Goal: Task Accomplishment & Management: Complete application form

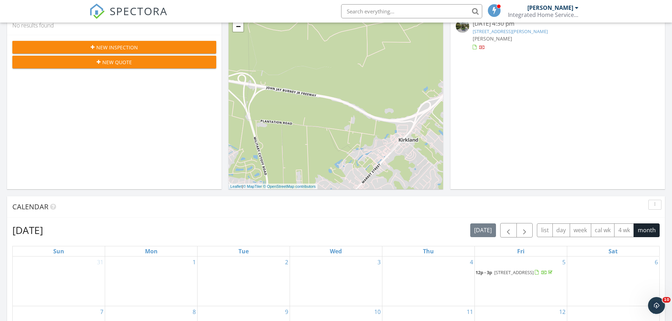
scroll to position [35, 0]
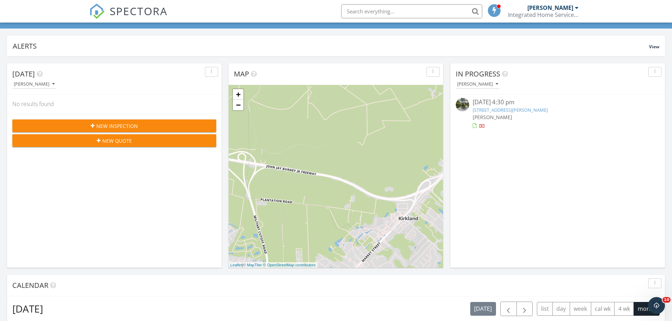
click at [102, 123] on span "New Inspection" at bounding box center [117, 125] width 42 height 7
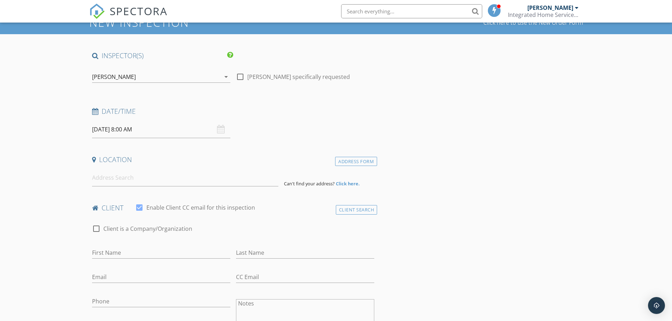
scroll to position [35, 0]
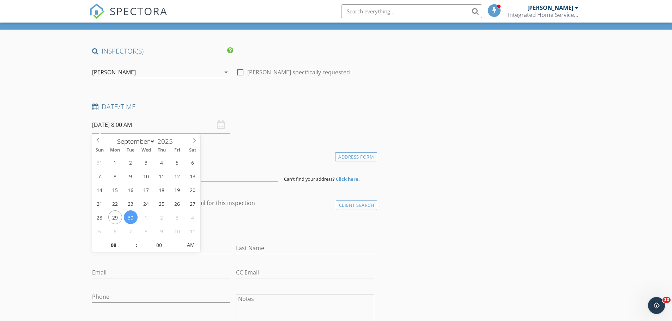
scroll to position [0, 0]
select select "9"
type input "10/02/2025 8:00 AM"
type input "09"
type input "10/02/2025 9:00 AM"
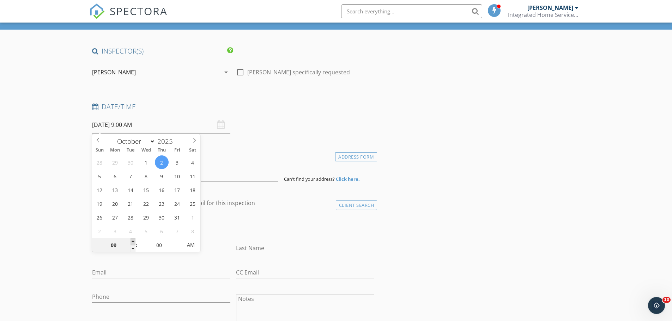
click at [131, 240] on span at bounding box center [132, 241] width 5 height 7
type input "10"
type input "10/02/2025 10:00 AM"
click at [131, 240] on span at bounding box center [132, 241] width 5 height 7
type input "11"
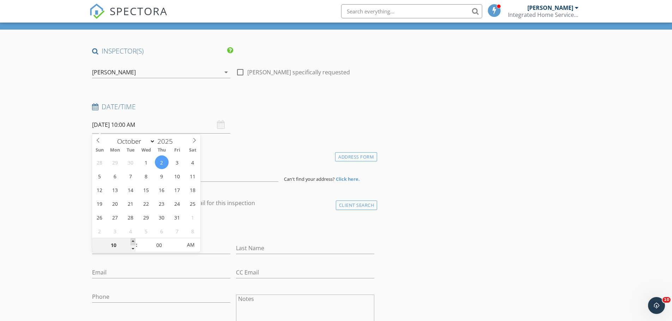
type input "10/02/2025 11:00 AM"
click at [131, 240] on span at bounding box center [132, 241] width 5 height 7
type input "12"
type input "10/02/2025 12:00 PM"
click at [131, 240] on span at bounding box center [132, 241] width 5 height 7
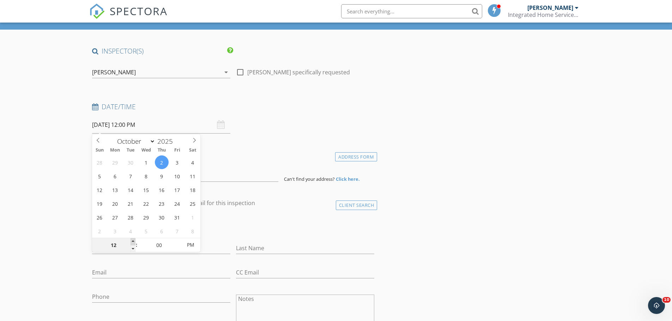
type input "01"
type input "10/02/2025 1:00 PM"
click at [131, 240] on span at bounding box center [132, 241] width 5 height 7
type input "02"
type input "10/02/2025 2:00 PM"
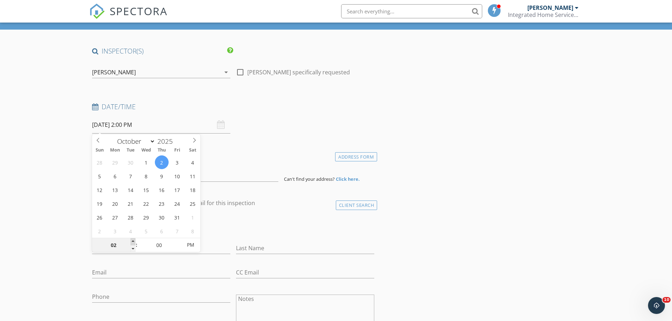
click at [131, 240] on span at bounding box center [132, 241] width 5 height 7
type input "03"
type input "10/02/2025 3:00 PM"
click at [131, 240] on span at bounding box center [132, 241] width 5 height 7
type input "04"
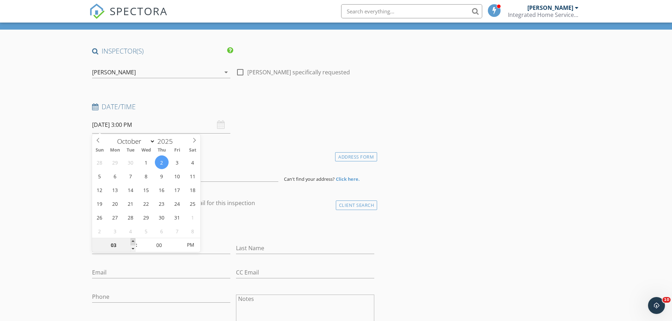
type input "[DATE] 4:00 PM"
click at [131, 240] on span at bounding box center [132, 241] width 5 height 7
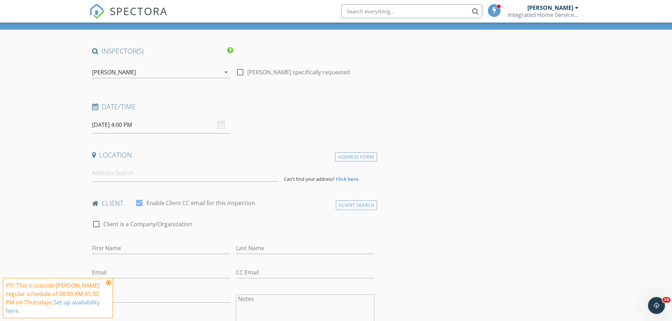
click at [311, 224] on div "check_box_outline_blank Client is a Company/Organization" at bounding box center [233, 228] width 282 height 18
click at [174, 173] on input at bounding box center [185, 173] width 186 height 17
click at [133, 178] on input at bounding box center [185, 173] width 186 height 17
paste input "158 N Squires Run Lane"
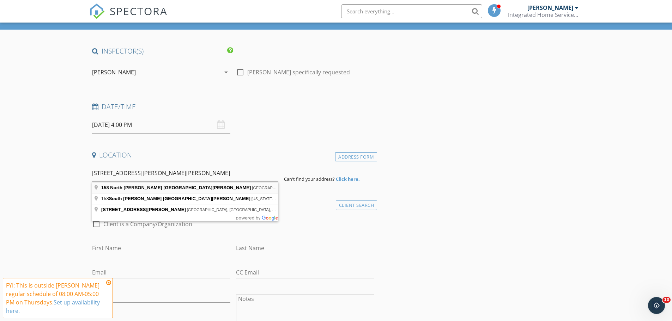
type input "158 North Squires Run Lane, Richlands, NC, USA"
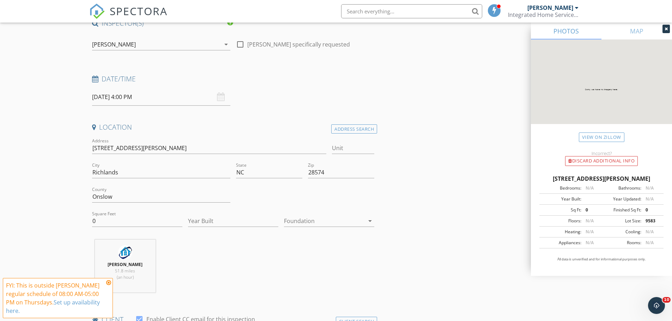
scroll to position [71, 0]
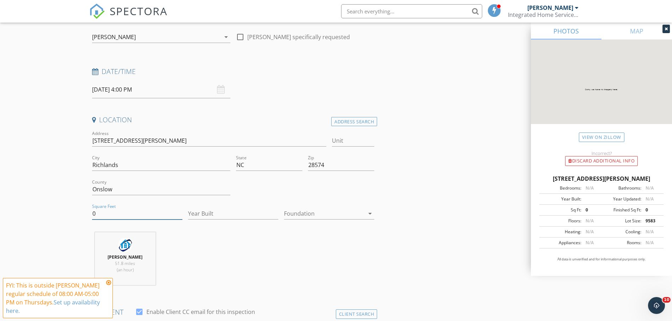
click at [99, 215] on input "0" at bounding box center [137, 214] width 90 height 12
paste input "1889"
type input "1889"
click at [259, 213] on input "Year Built" at bounding box center [233, 214] width 90 height 12
type input "2025"
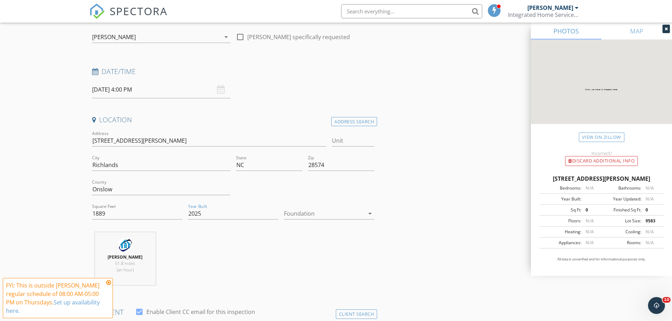
click at [300, 213] on div at bounding box center [324, 213] width 80 height 11
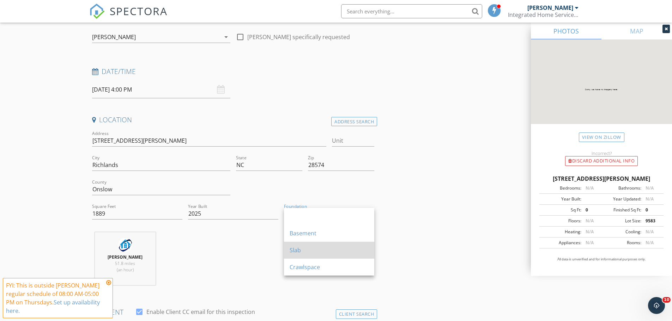
click at [316, 246] on div "Slab" at bounding box center [328, 250] width 79 height 8
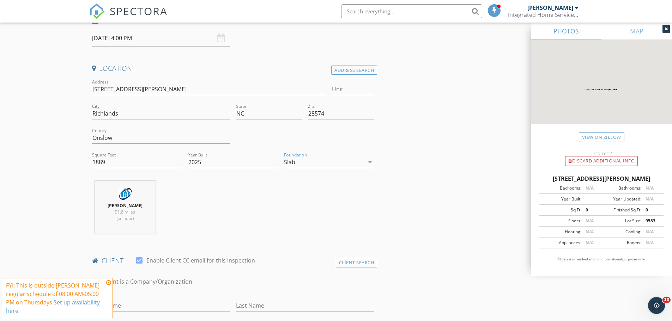
scroll to position [176, 0]
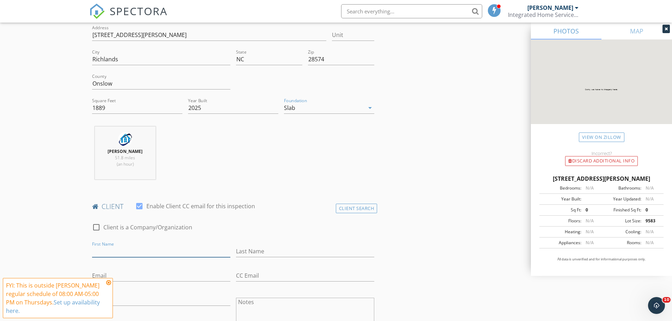
click at [155, 249] on input "First Name" at bounding box center [161, 252] width 138 height 12
paste input "Johnatan"
type input "[PERSON_NAME] & [PERSON_NAME]"
click at [359, 250] on input "Last Name" at bounding box center [305, 252] width 138 height 12
paste input "[PERSON_NAME]"
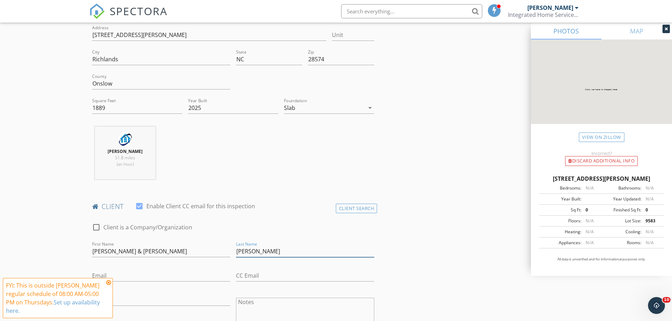
type input "[PERSON_NAME]"
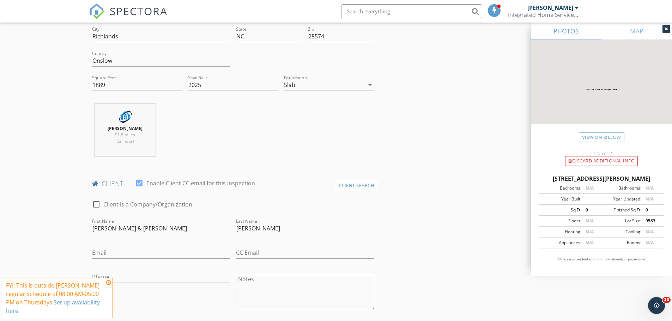
scroll to position [212, 0]
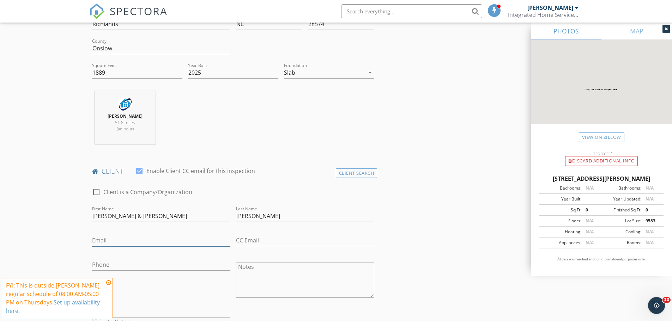
click at [202, 243] on input "Email" at bounding box center [161, 241] width 138 height 12
paste input "[PERSON_NAME][EMAIL_ADDRESS][DOMAIN_NAME]"
type input "[PERSON_NAME][EMAIL_ADDRESS][DOMAIN_NAME]"
click at [344, 239] on input "CC Email" at bounding box center [305, 241] width 138 height 12
paste input "[EMAIL_ADDRESS][DOMAIN_NAME]"
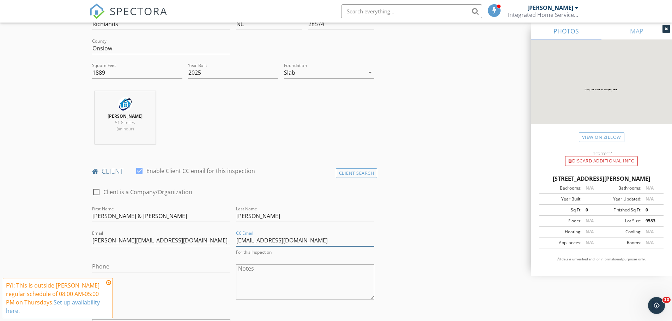
type input "[EMAIL_ADDRESS][DOMAIN_NAME]"
click at [195, 267] on input "Phone" at bounding box center [161, 265] width 138 height 12
paste input "[PHONE_NUMBER]"
type input "[PHONE_NUMBER]"
click at [108, 282] on icon at bounding box center [108, 283] width 5 height 6
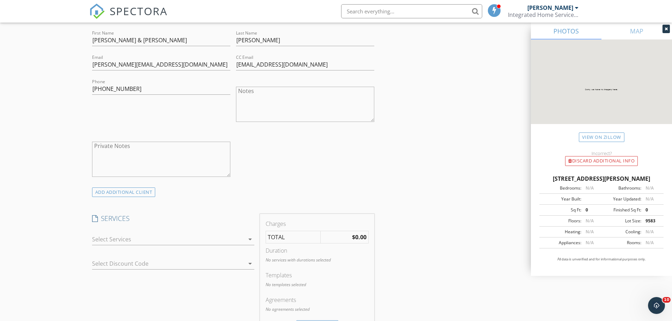
scroll to position [388, 0]
click at [234, 243] on div at bounding box center [168, 238] width 152 height 11
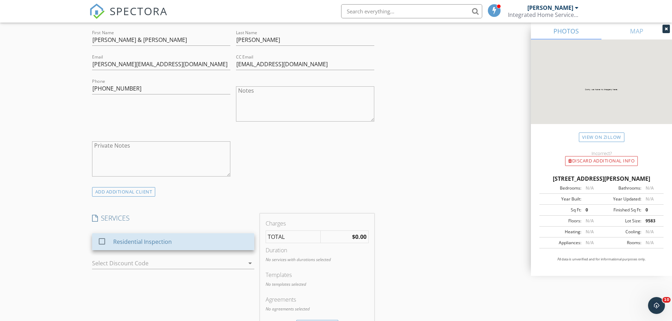
click at [234, 243] on div "Residential Inspection" at bounding box center [180, 242] width 135 height 14
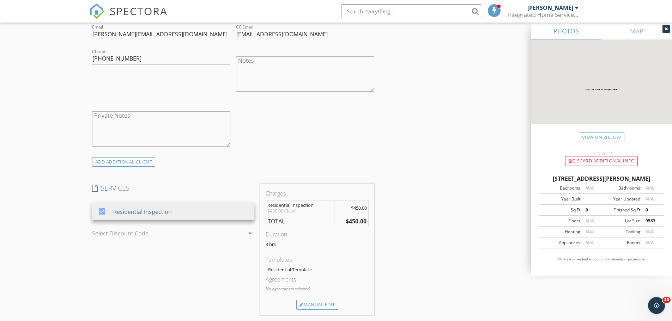
scroll to position [458, 0]
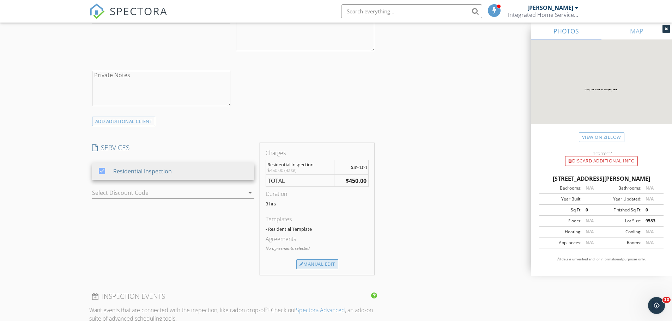
click at [312, 265] on div "Manual Edit" at bounding box center [317, 264] width 42 height 10
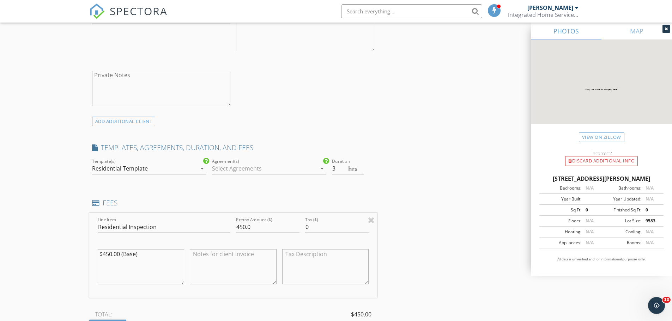
click at [280, 173] on div at bounding box center [264, 168] width 104 height 11
click at [280, 173] on div "Inspection agreement" at bounding box center [277, 174] width 86 height 8
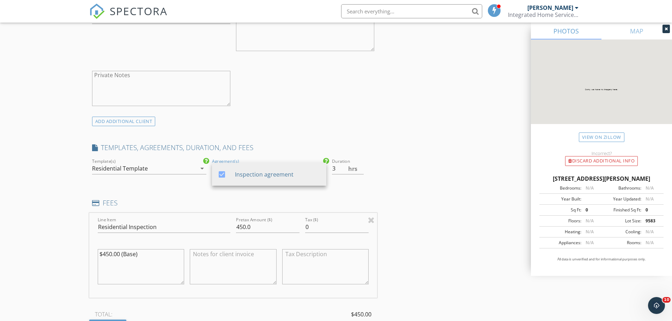
drag, startPoint x: 167, startPoint y: 252, endPoint x: 10, endPoint y: 252, distance: 156.5
click at [10, 252] on div "New Inspection Click here to use the New Order Form INSPECTOR(S) check_box Eric…" at bounding box center [336, 228] width 672 height 1290
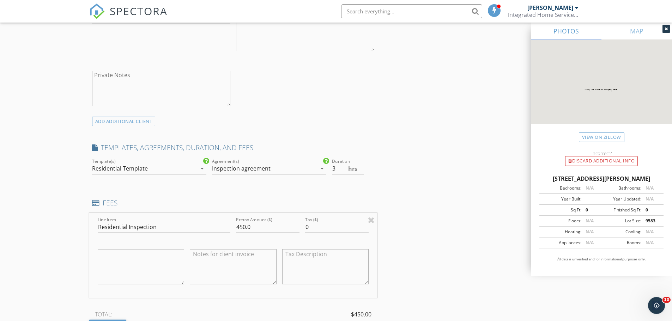
click at [516, 239] on div "INSPECTOR(S) check_box Eric Leifheit PRIMARY Eric Leifheit arrow_drop_down chec…" at bounding box center [336, 239] width 494 height 1233
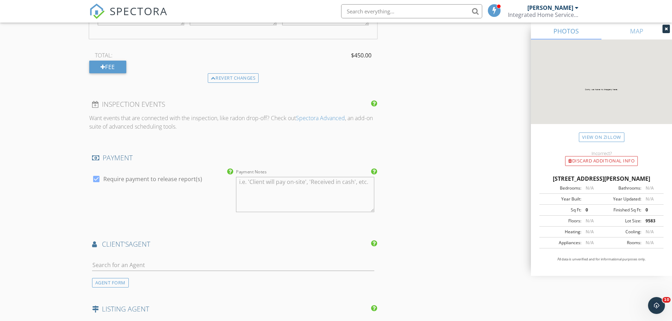
scroll to position [740, 0]
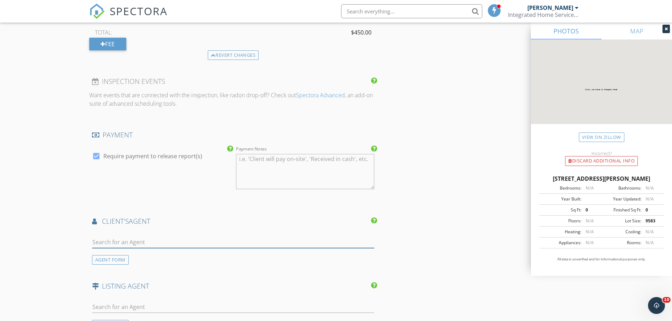
click at [241, 246] on input "text" at bounding box center [233, 243] width 282 height 12
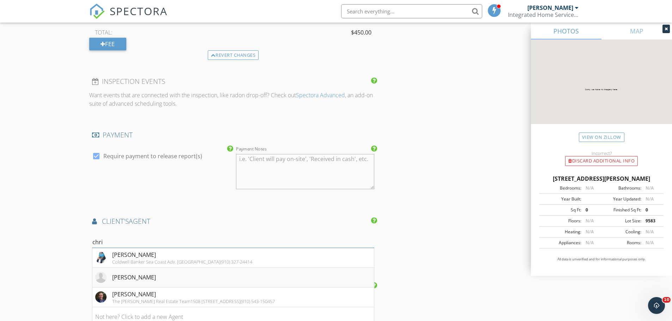
type input "chri"
click at [261, 272] on li "[PERSON_NAME]" at bounding box center [233, 278] width 282 height 20
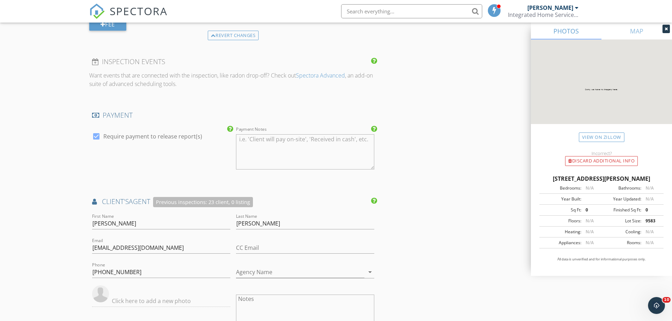
scroll to position [811, 0]
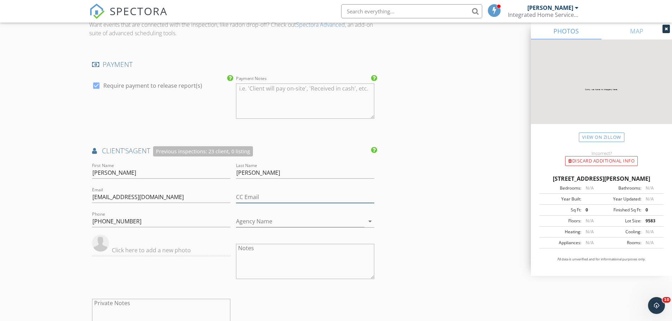
click at [266, 203] on input "CC Email" at bounding box center [305, 197] width 138 height 12
click at [297, 194] on input "CC Email" at bounding box center [305, 197] width 138 height 12
paste input "[EMAIL_ADDRESS][DOMAIN_NAME]"
type input "[EMAIL_ADDRESS][DOMAIN_NAME]"
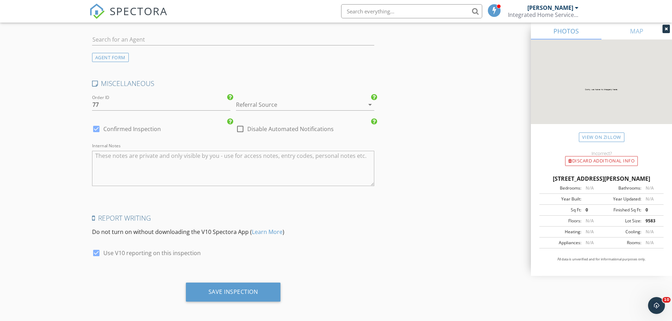
scroll to position [1171, 0]
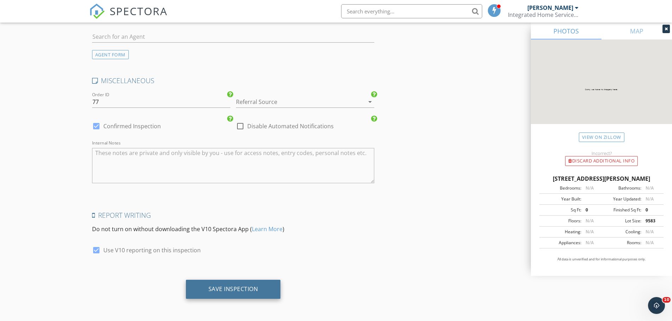
click at [264, 285] on div "Save Inspection" at bounding box center [233, 289] width 95 height 19
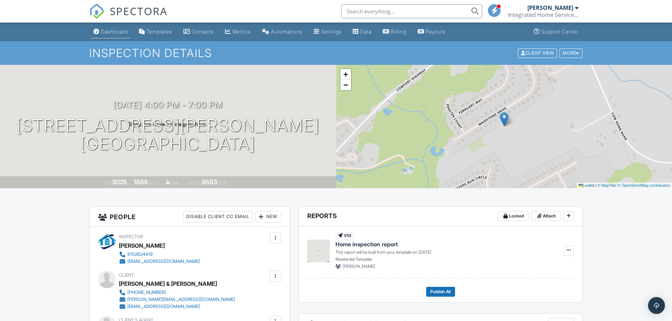
click at [91, 30] on link "Dashboard" at bounding box center [111, 31] width 40 height 13
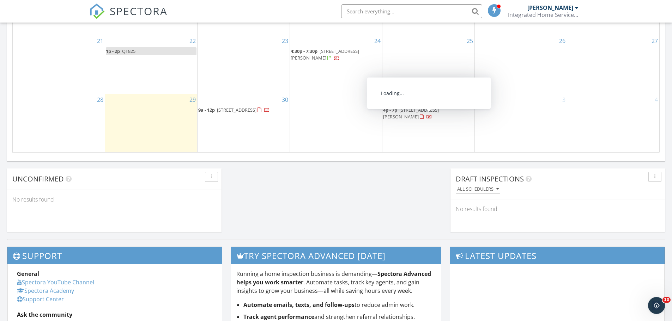
scroll to position [635, 0]
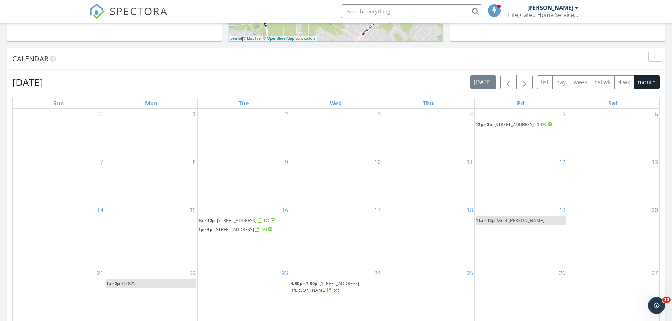
scroll to position [282, 0]
